Goal: Transaction & Acquisition: Subscribe to service/newsletter

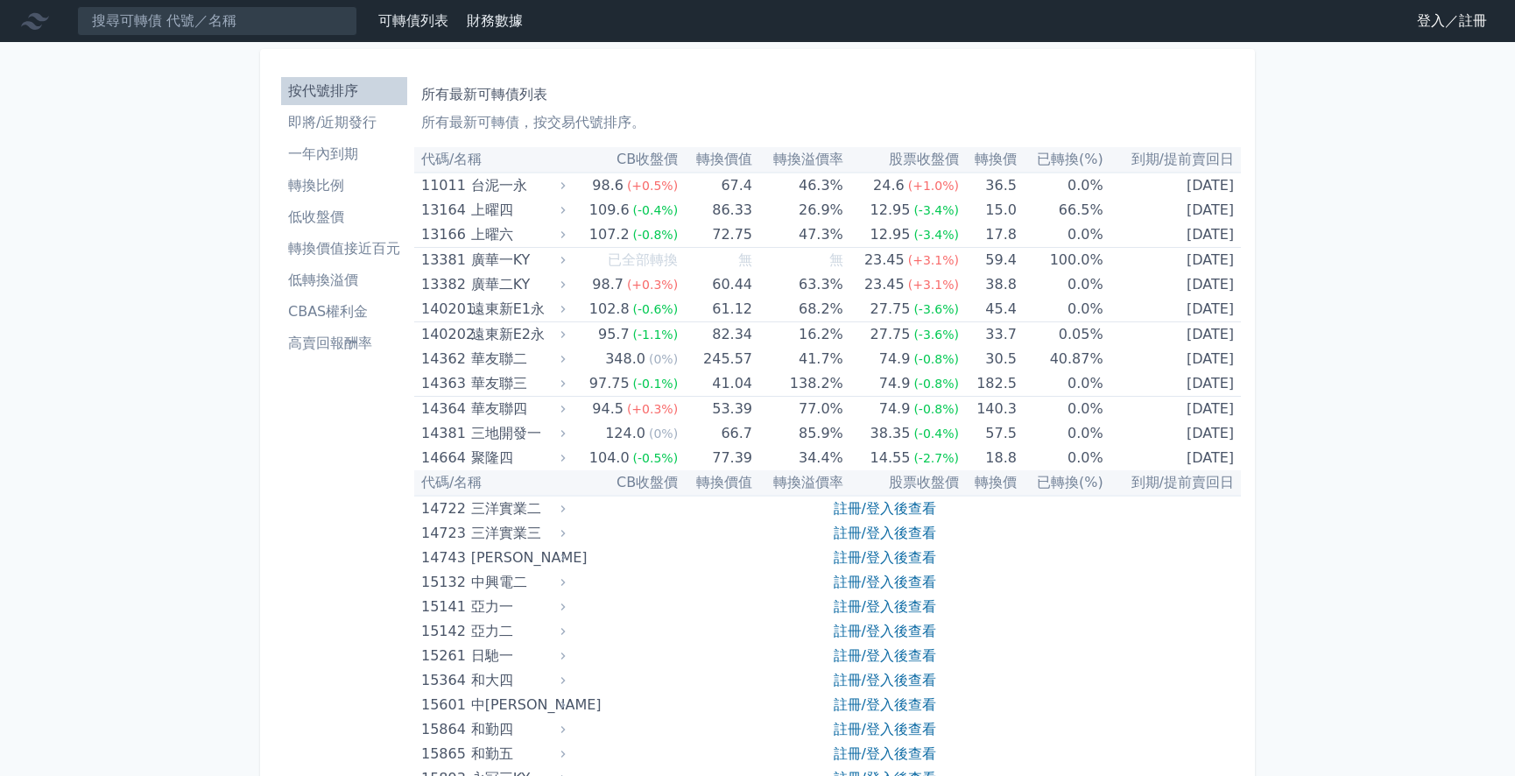
drag, startPoint x: 0, startPoint y: 0, endPoint x: 1358, endPoint y: 10, distance: 1358.4
click at [1434, 18] on link "登入／註冊" at bounding box center [1452, 21] width 98 height 28
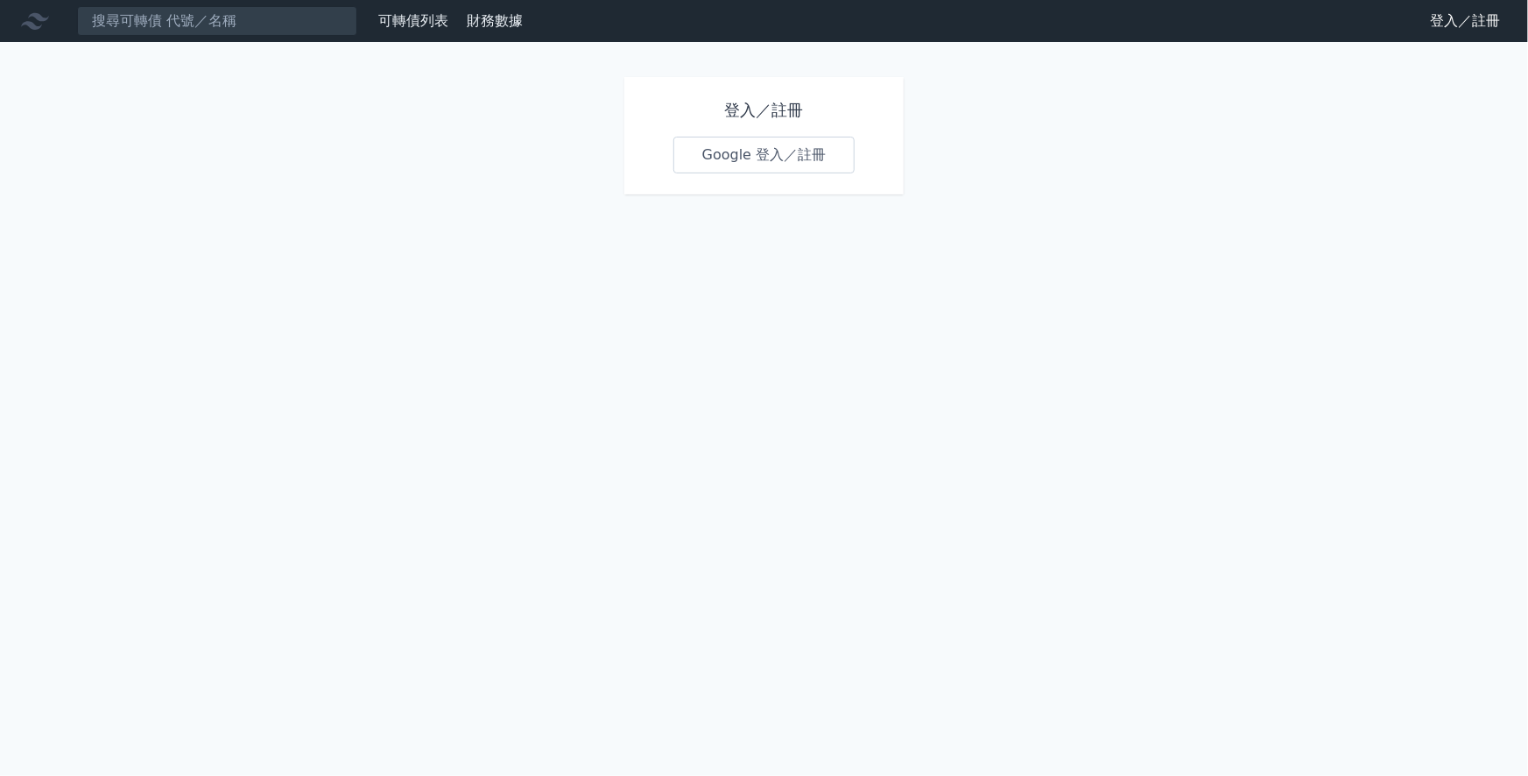
click at [779, 154] on link "Google 登入／註冊" at bounding box center [765, 155] width 182 height 37
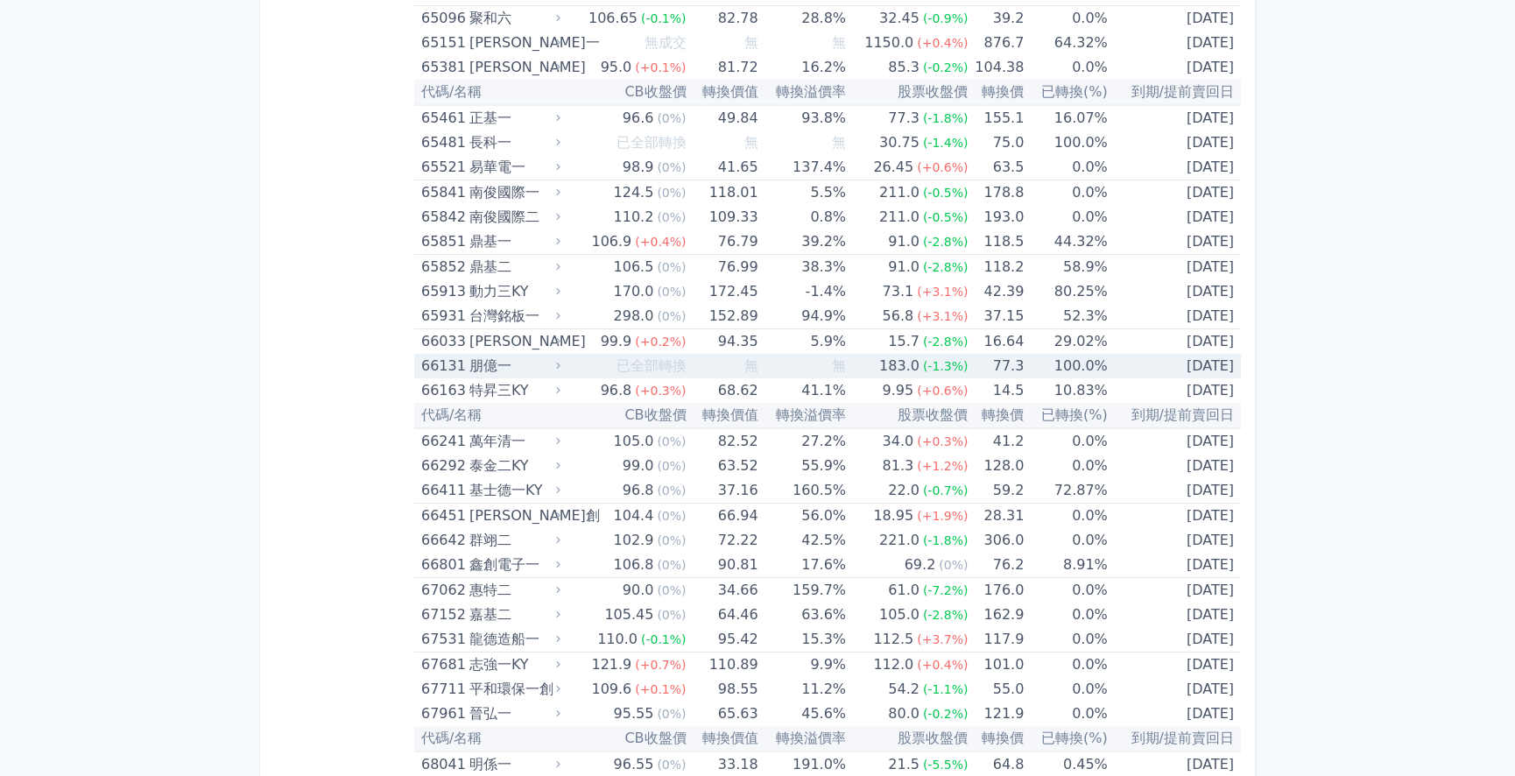
scroll to position [8280, 0]
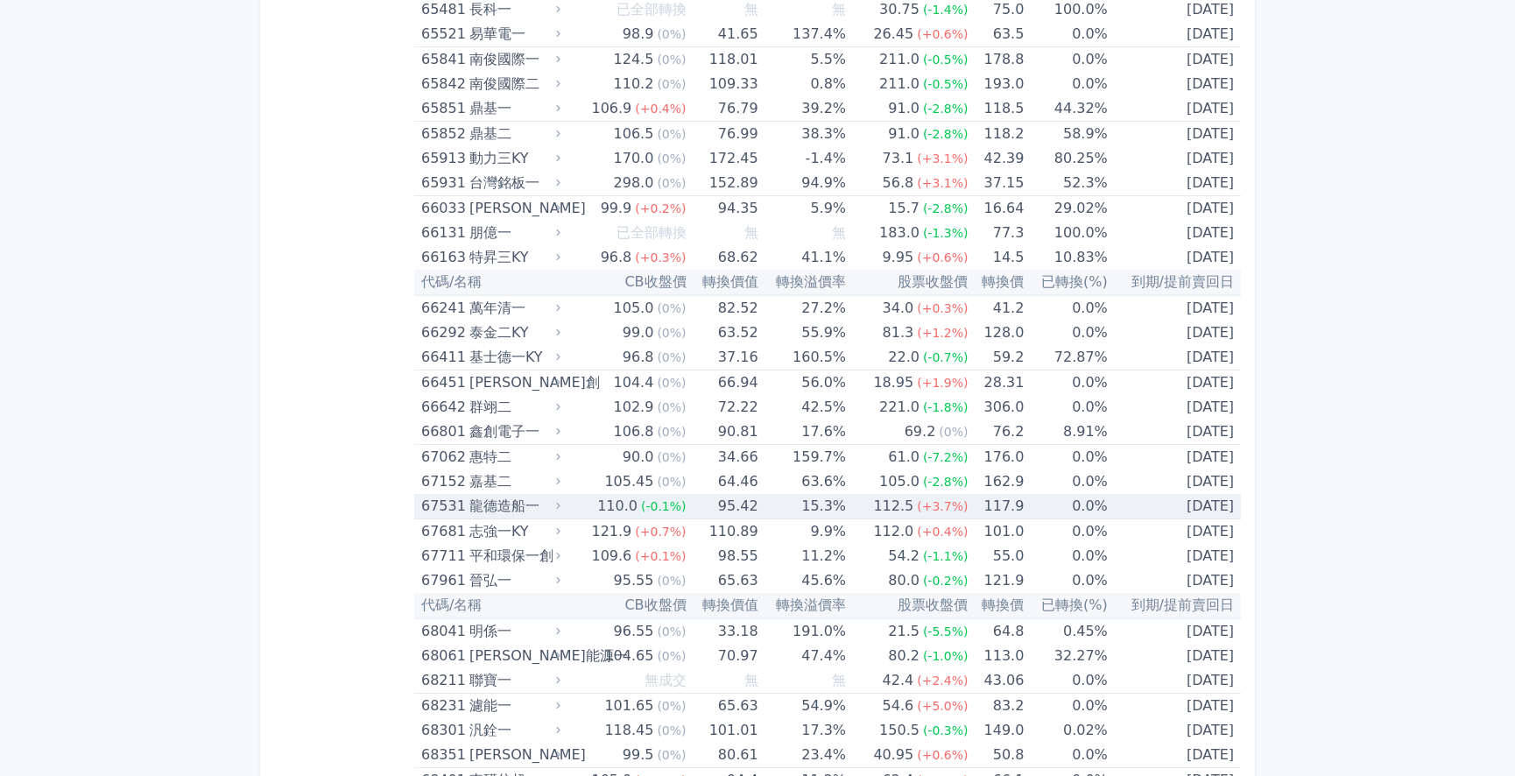
click at [499, 494] on div "龍德造船一" at bounding box center [513, 506] width 88 height 25
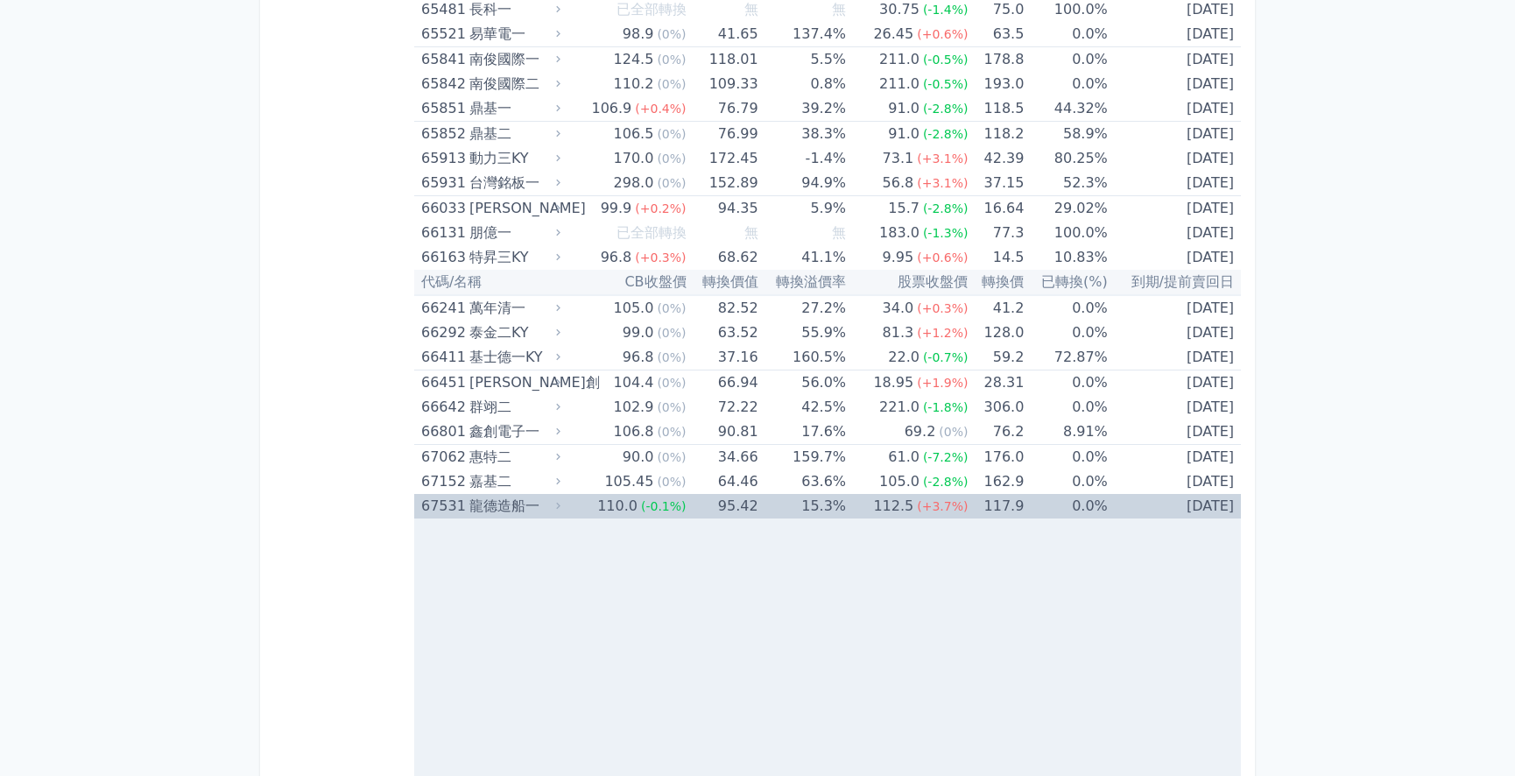
click at [499, 494] on div "龍德造船一" at bounding box center [513, 506] width 88 height 25
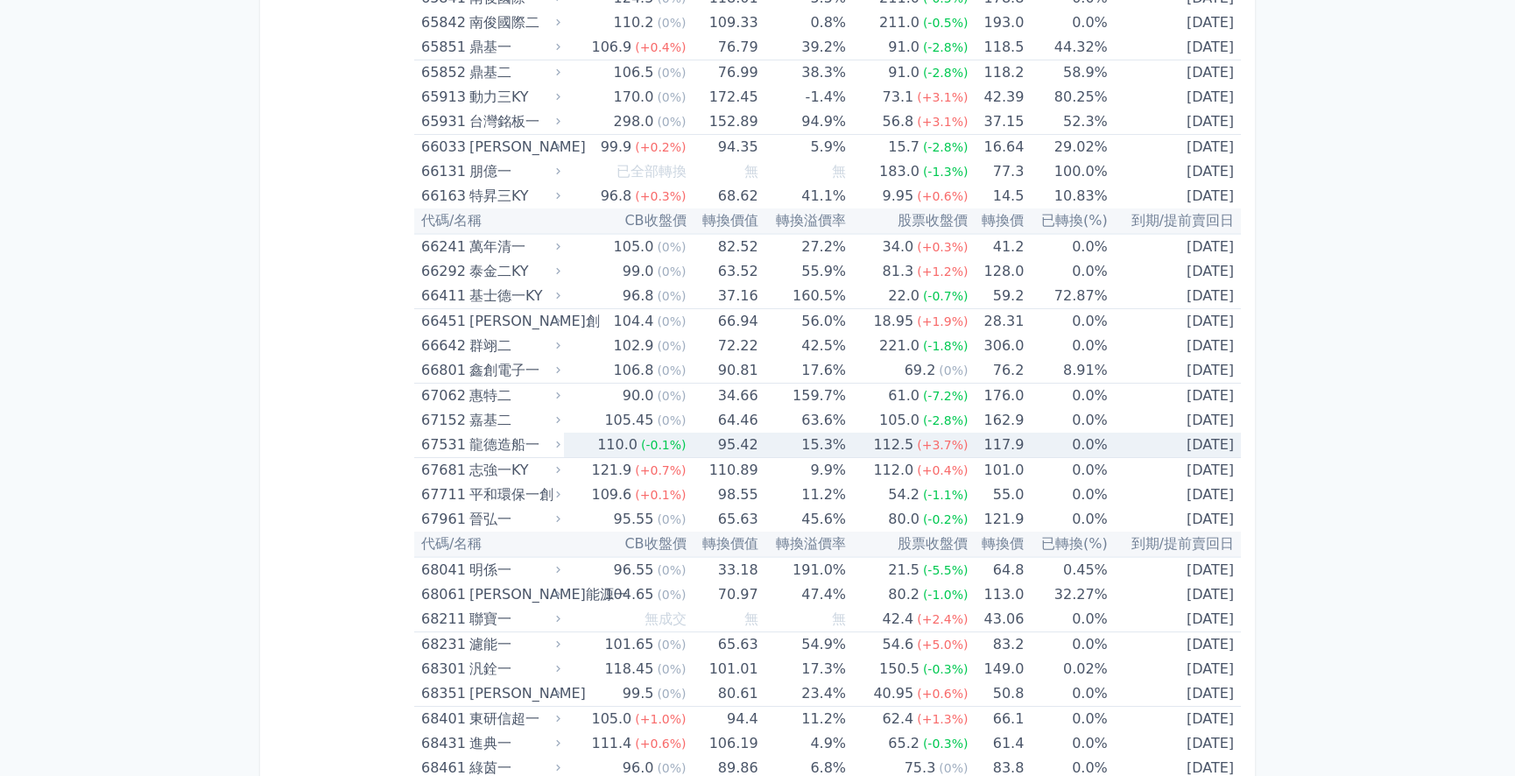
scroll to position [8360, 0]
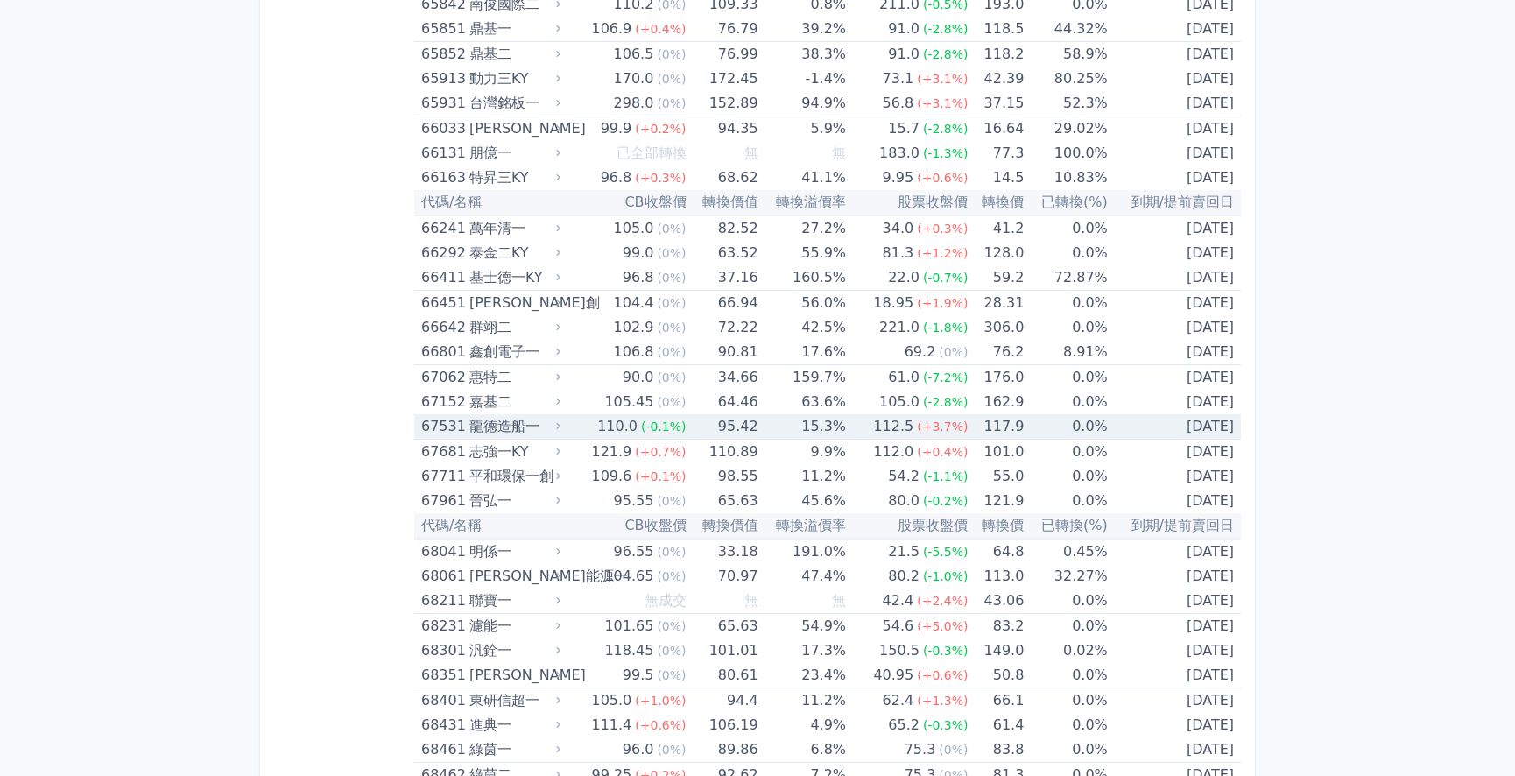
click at [511, 414] on div "龍德造船一" at bounding box center [513, 426] width 88 height 25
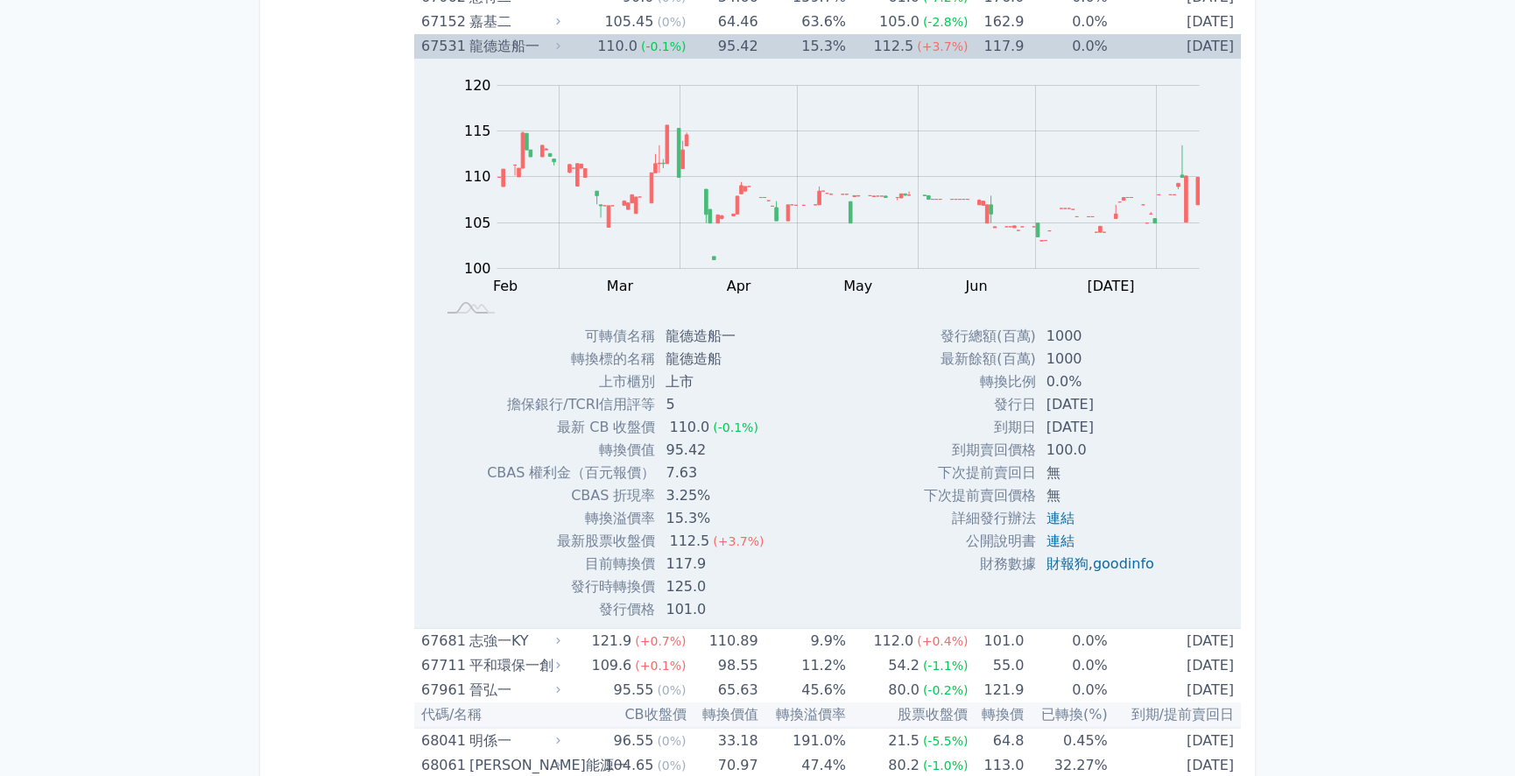
scroll to position [8758, 0]
